Goal: Task Accomplishment & Management: Manage account settings

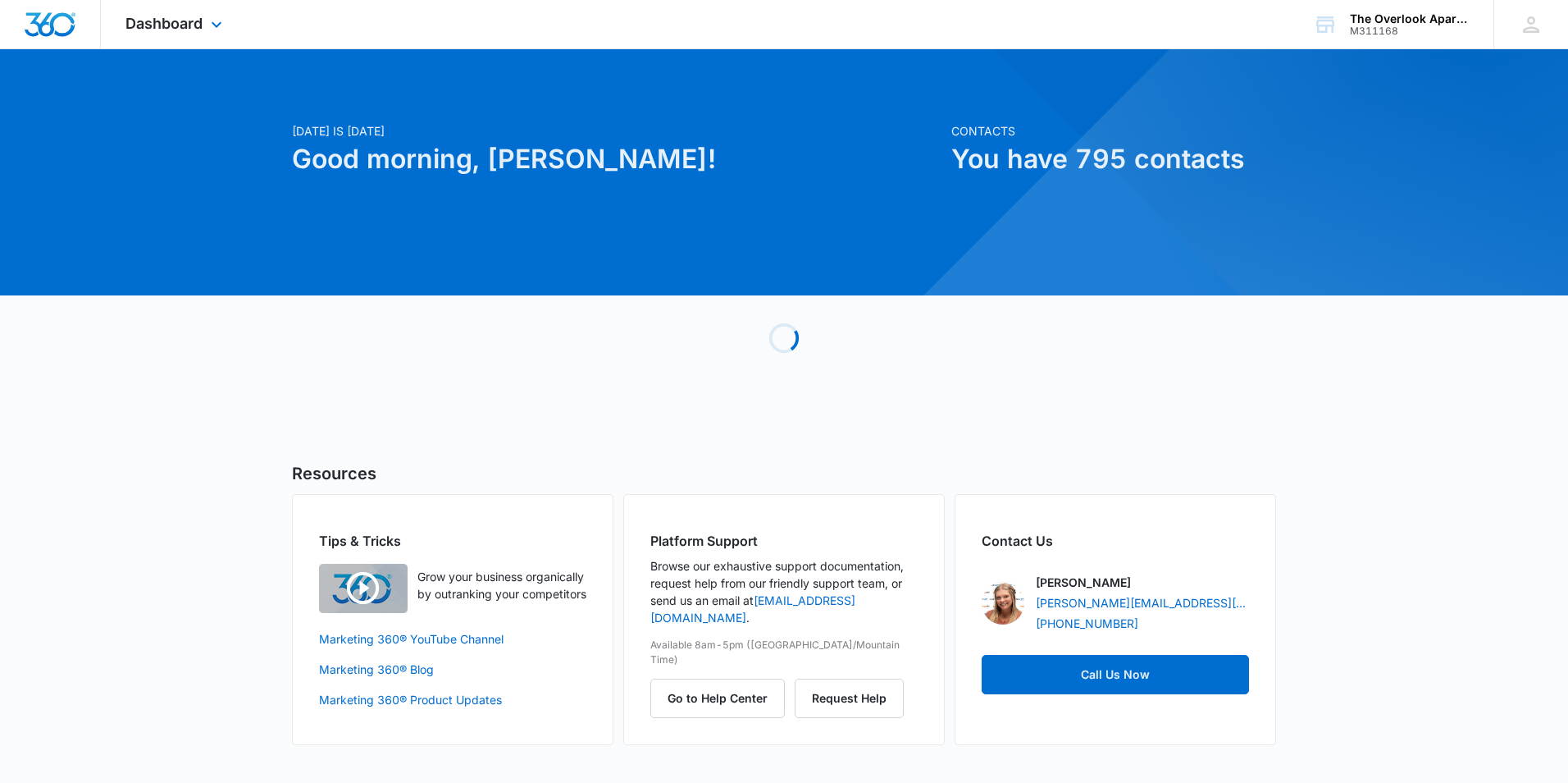
click at [175, 32] on div "Dashboard Apps Reputation Websites Forms CRM Email Social Shop Payments POS Con…" at bounding box center [175, 24] width 150 height 49
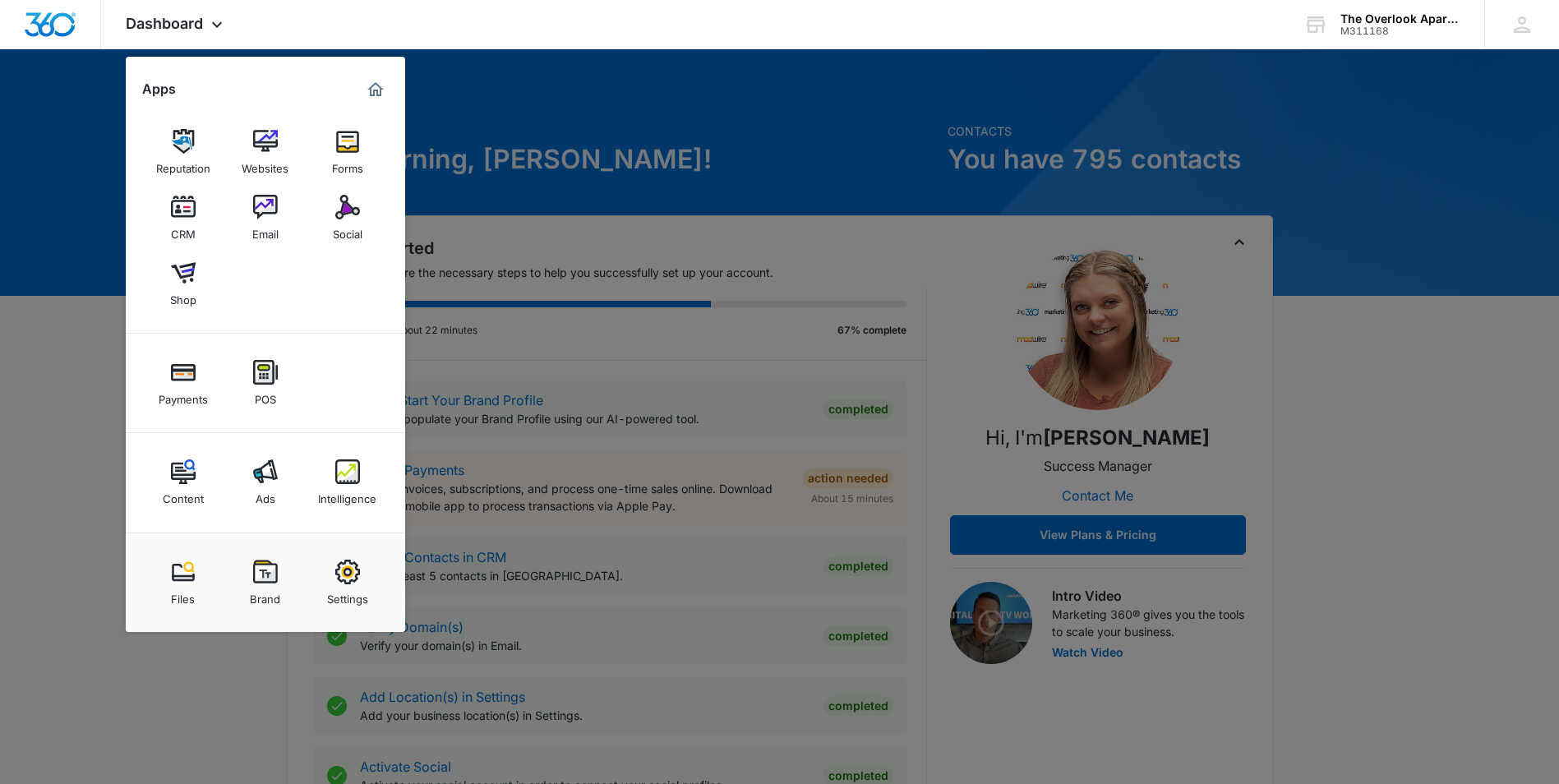
click at [170, 208] on link "CRM" at bounding box center [182, 217] width 62 height 62
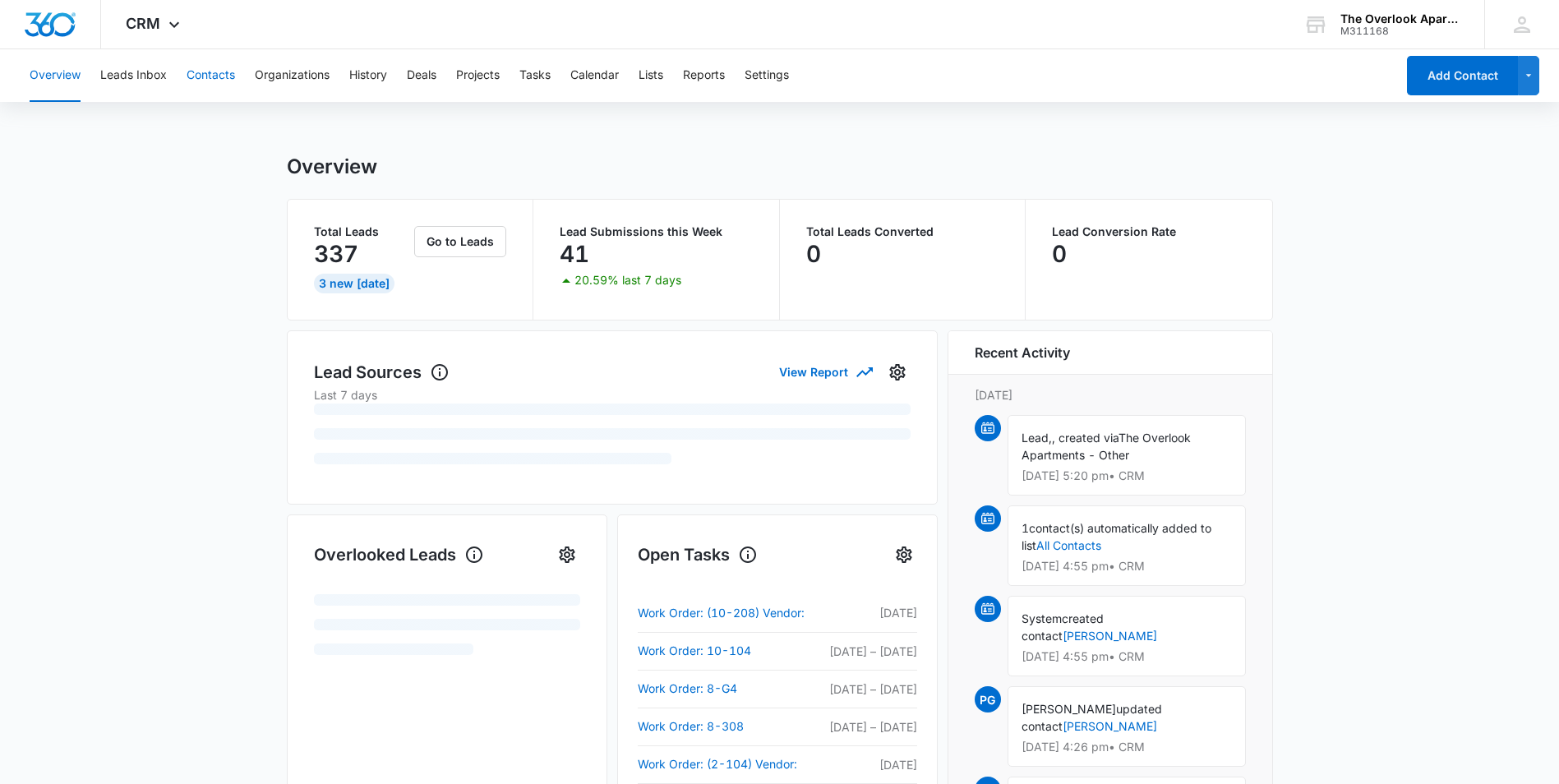
click at [217, 64] on button "Contacts" at bounding box center [210, 75] width 49 height 53
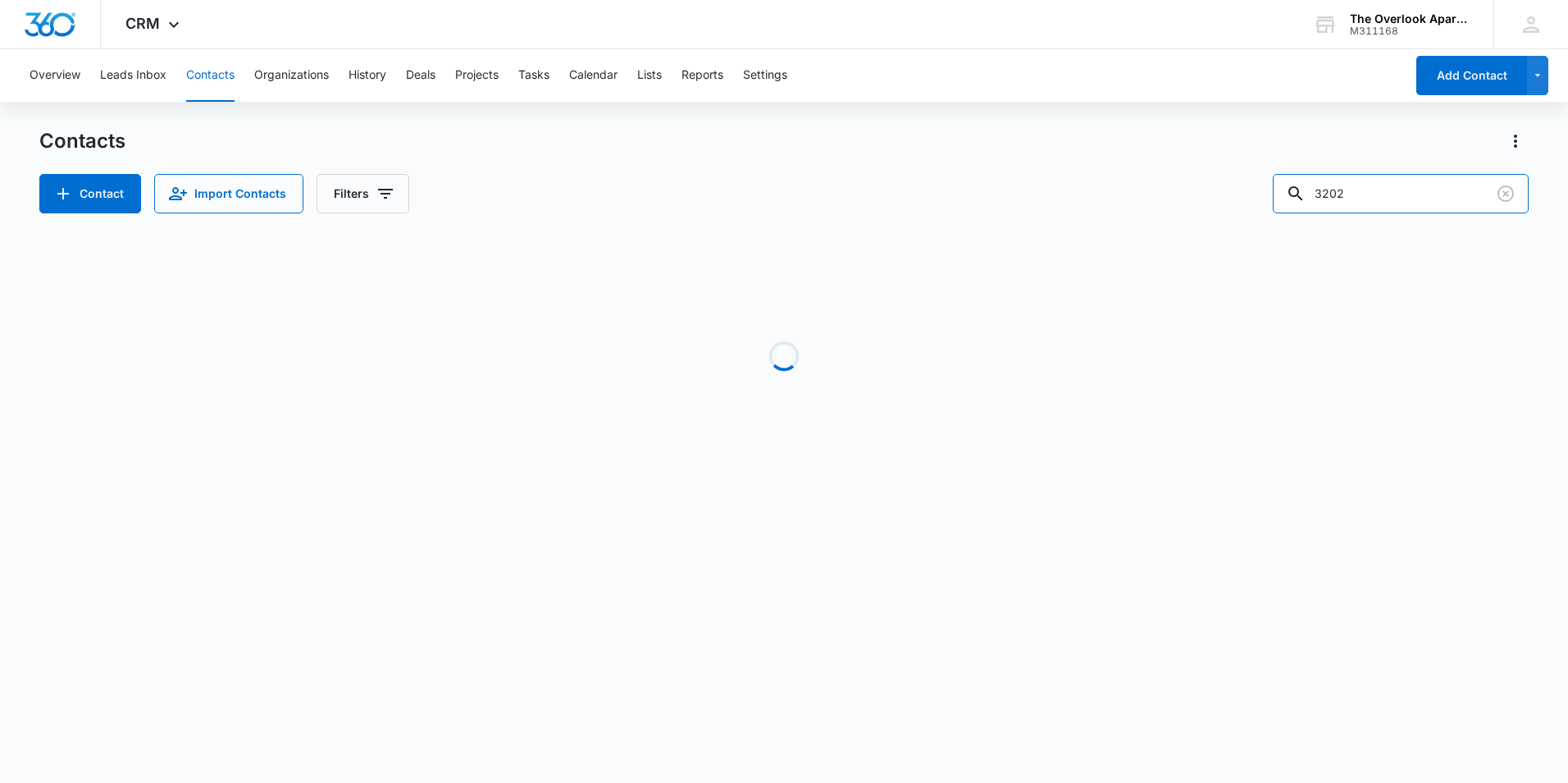
drag, startPoint x: 1284, startPoint y: 212, endPoint x: 1251, endPoint y: 207, distance: 33.4
click at [1230, 235] on div "Contacts Contact Import Contacts Filters 3202 Loading No Results" at bounding box center [784, 313] width 1489 height 371
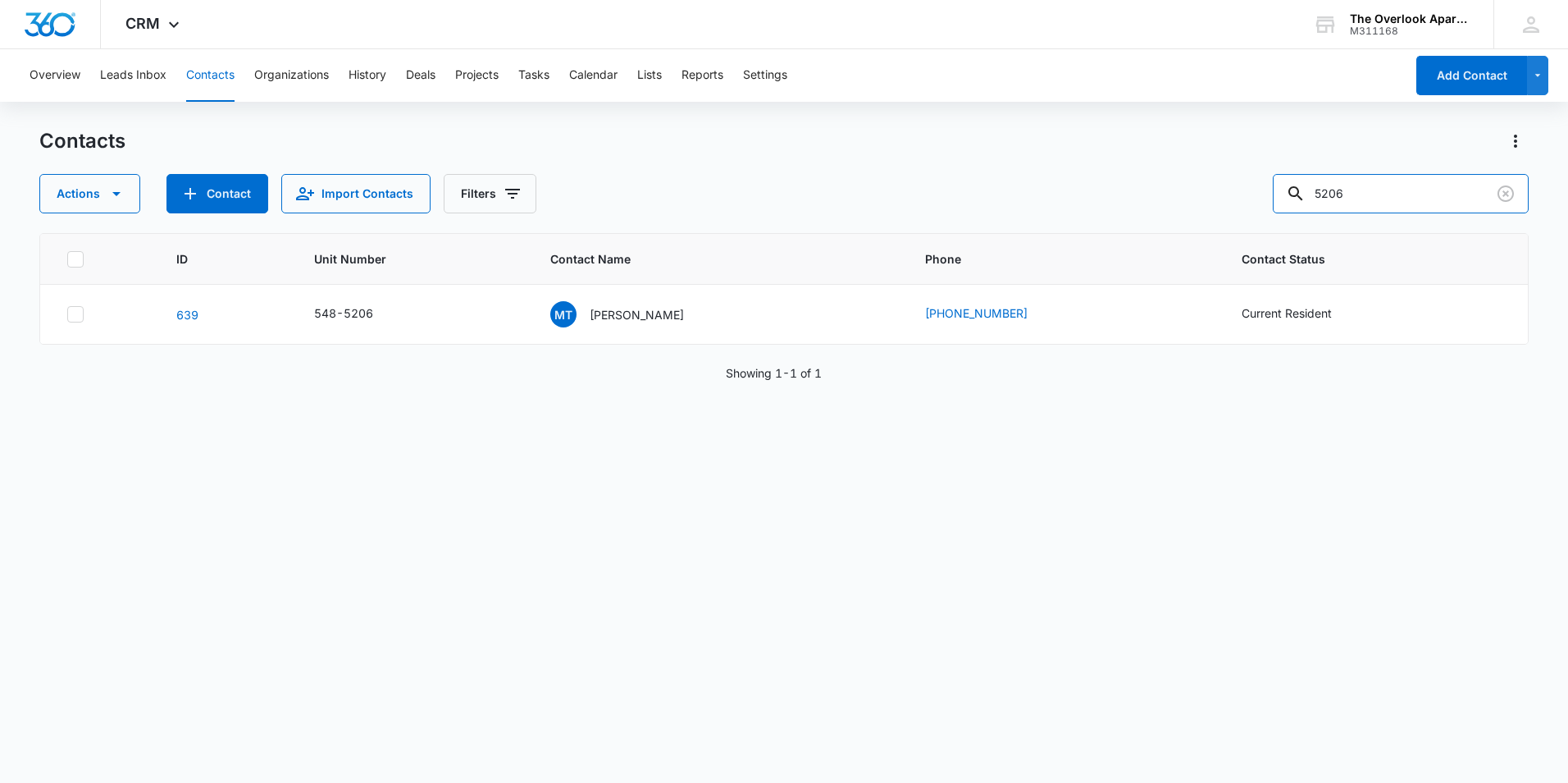
drag, startPoint x: 1375, startPoint y: 195, endPoint x: 942, endPoint y: 214, distance: 433.4
click at [942, 214] on div "Contacts Actions Contact Import Contacts Filters 5206 ID Unit Number Contact Na…" at bounding box center [784, 454] width 1489 height 653
type input "4302"
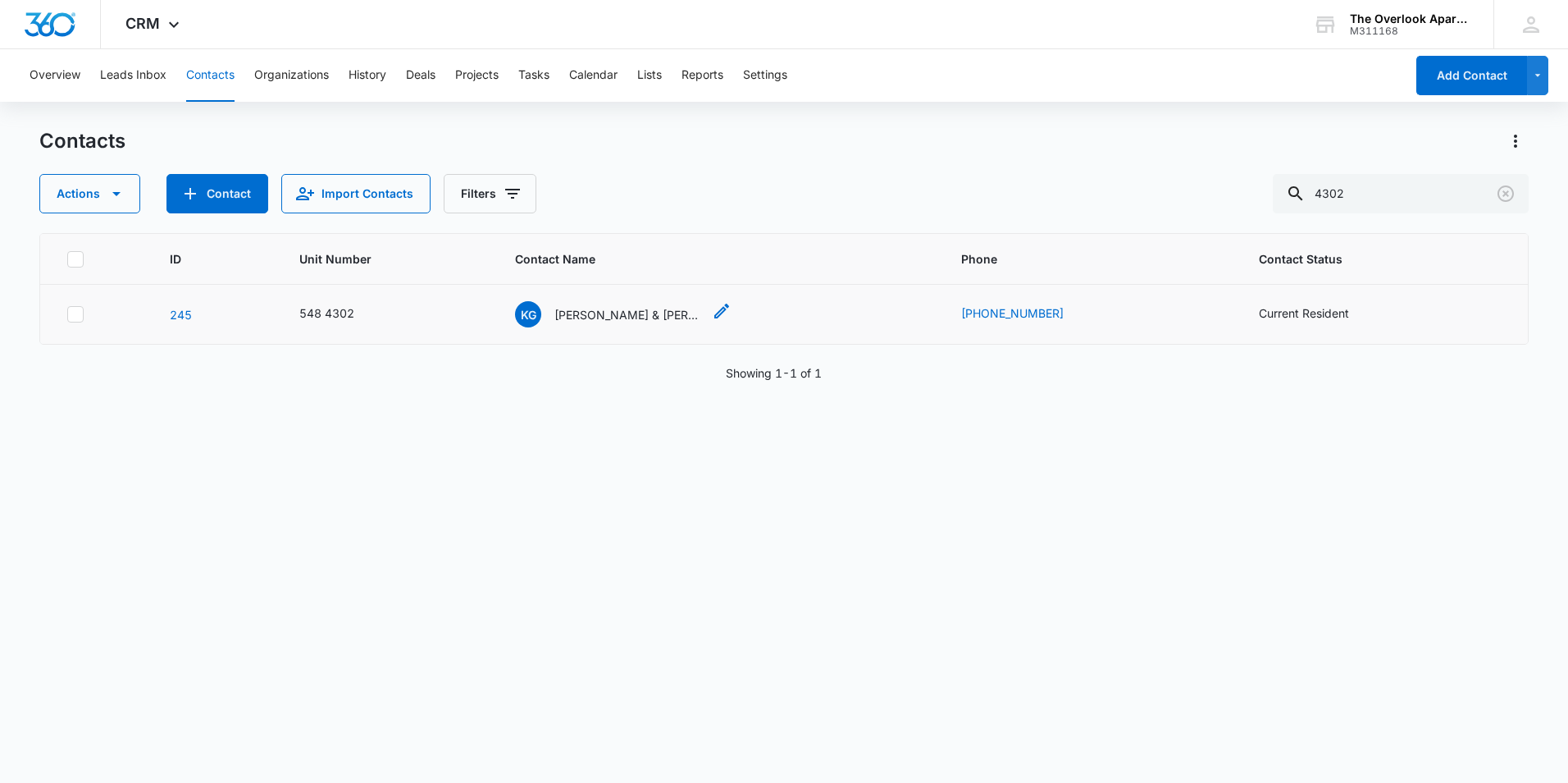
click at [611, 311] on p "[PERSON_NAME] & [PERSON_NAME]" at bounding box center [628, 314] width 148 height 17
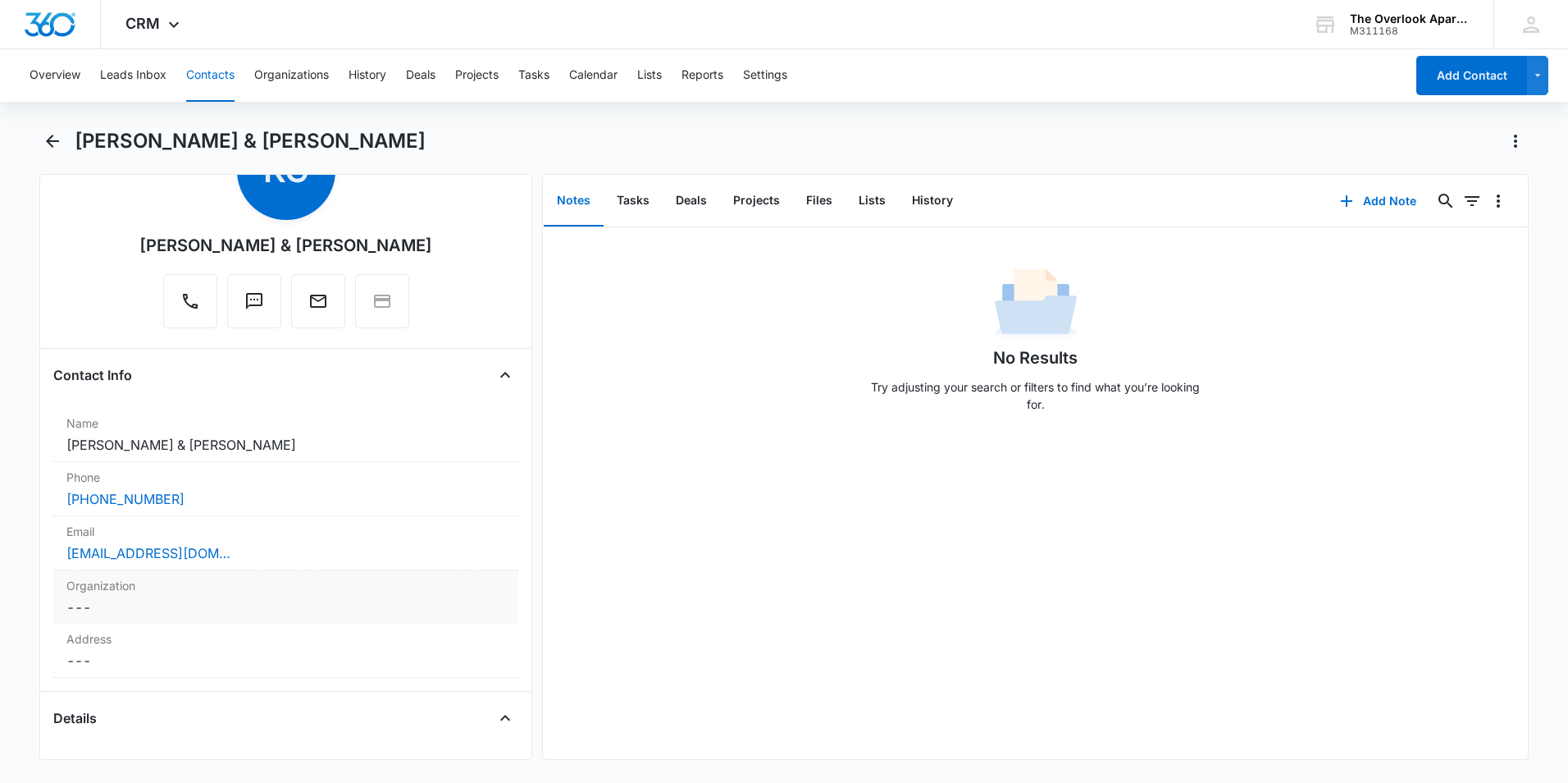
scroll to position [82, 0]
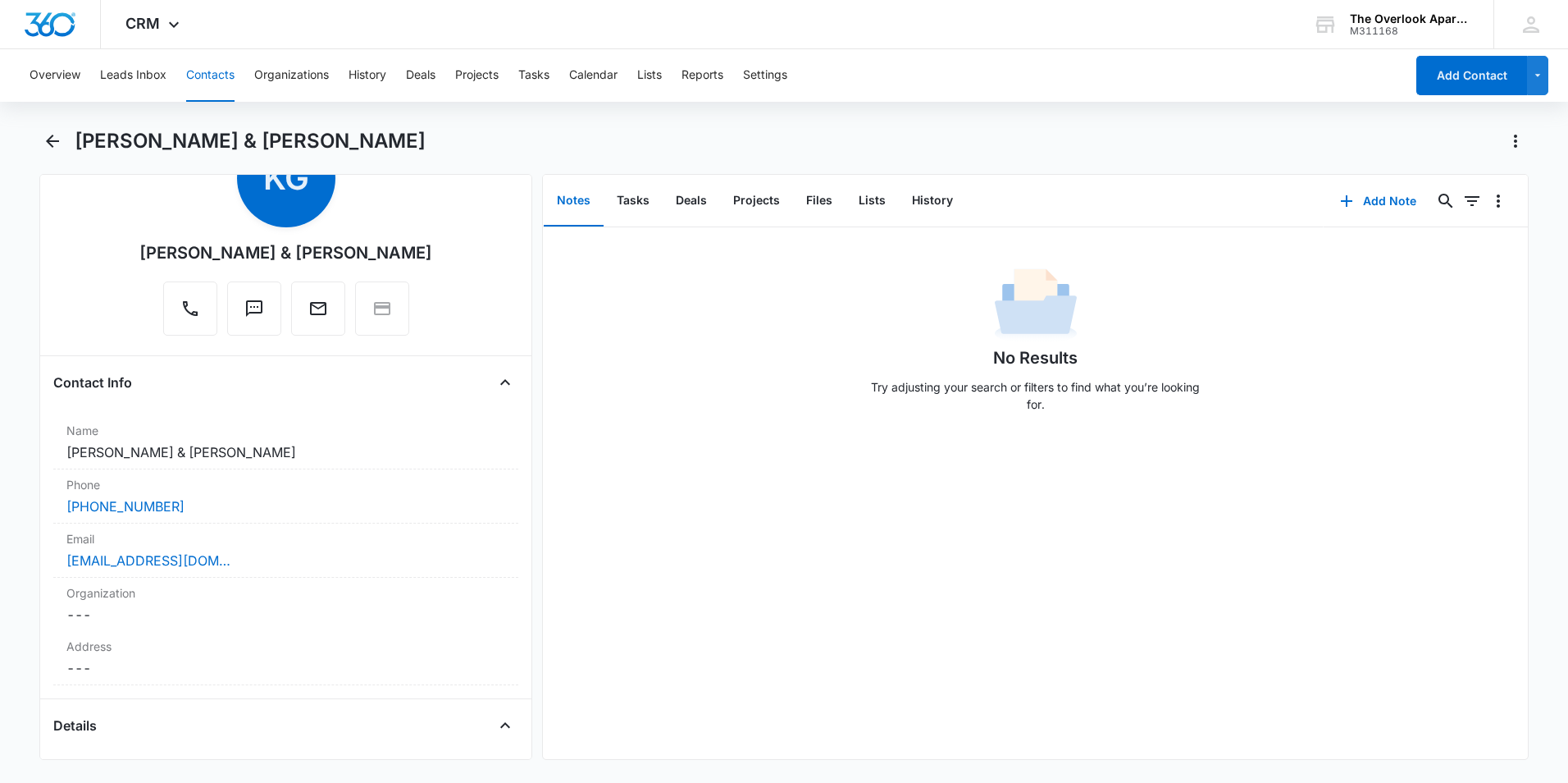
click at [195, 66] on button "Contacts" at bounding box center [210, 75] width 49 height 53
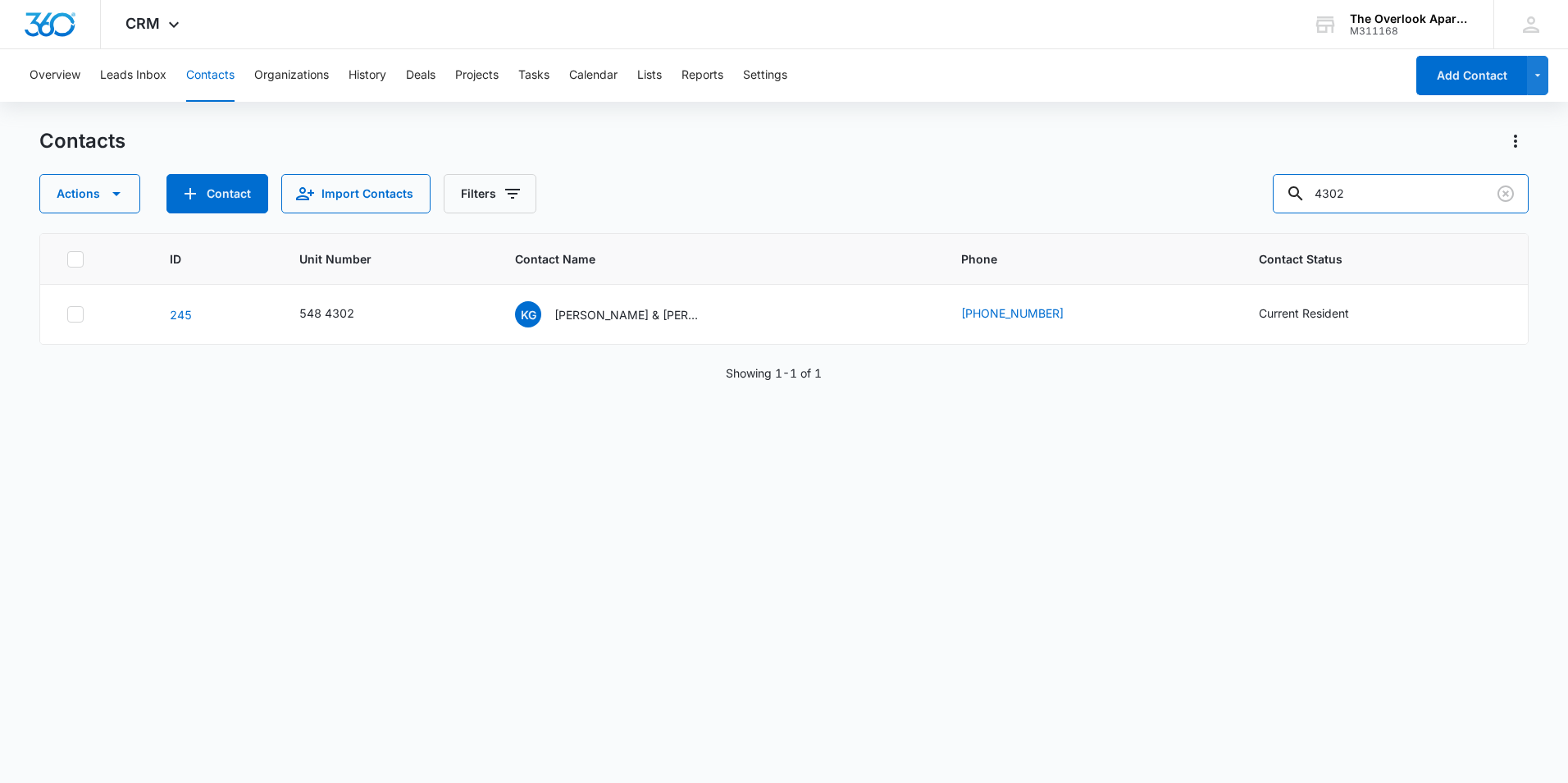
drag, startPoint x: 1368, startPoint y: 182, endPoint x: 1154, endPoint y: 211, distance: 216.0
click at [1165, 210] on div "Actions Contact Import Contacts Filters 4302" at bounding box center [784, 193] width 1489 height 39
type input "7304"
